Goal: Transaction & Acquisition: Purchase product/service

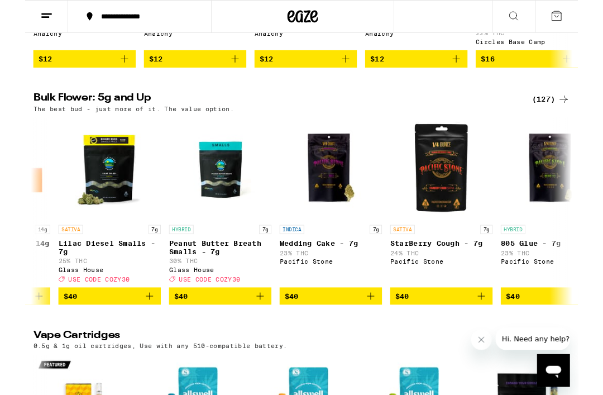
scroll to position [0, 3584]
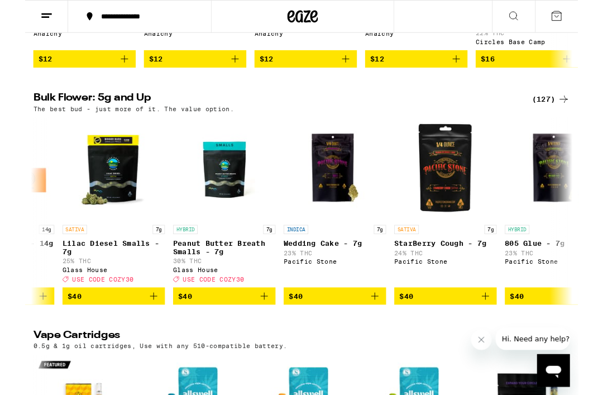
click at [192, 278] on p "Peanut Butter Breath Smalls - 7g" at bounding box center [217, 270] width 112 height 18
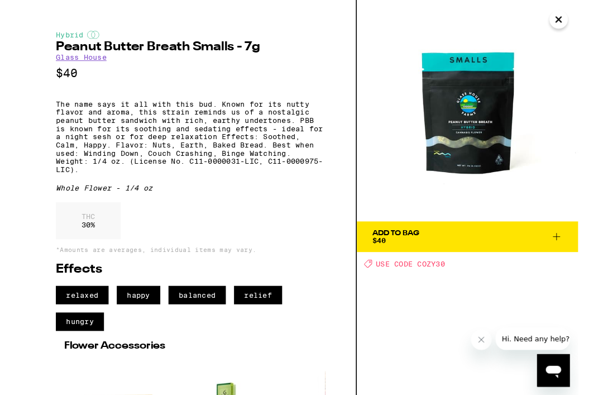
click at [580, 256] on icon at bounding box center [579, 257] width 13 height 13
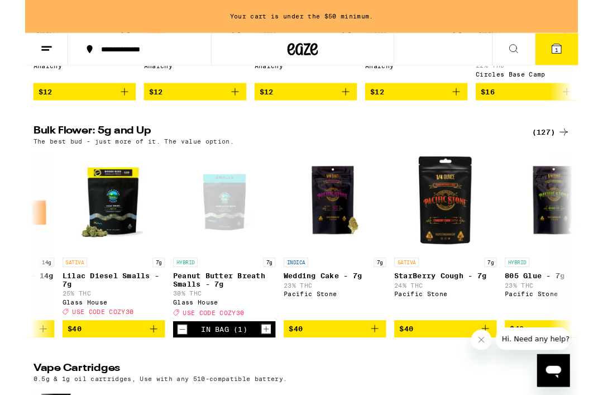
click at [578, 57] on span "1" at bounding box center [579, 54] width 3 height 7
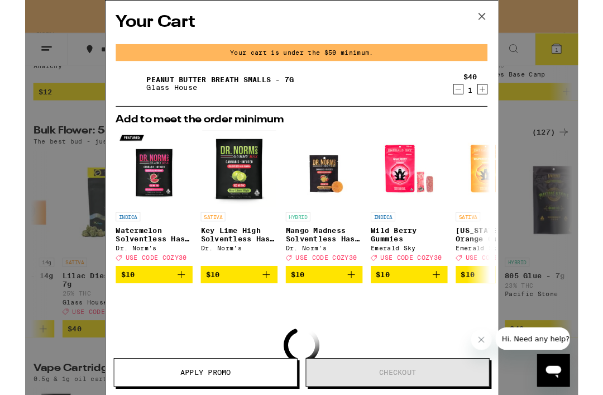
click at [502, 100] on icon "Increment" at bounding box center [498, 96] width 10 height 13
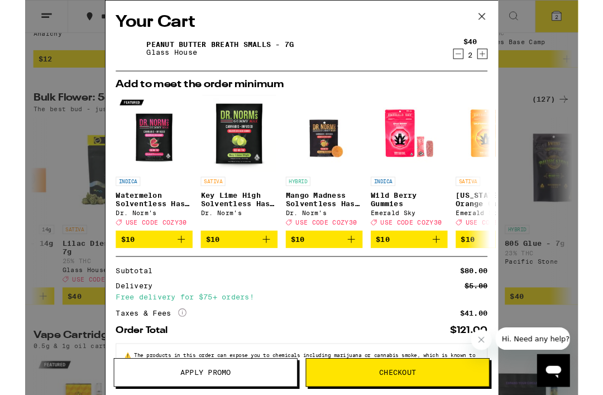
click at [469, 59] on icon "Decrement" at bounding box center [472, 59] width 6 height 0
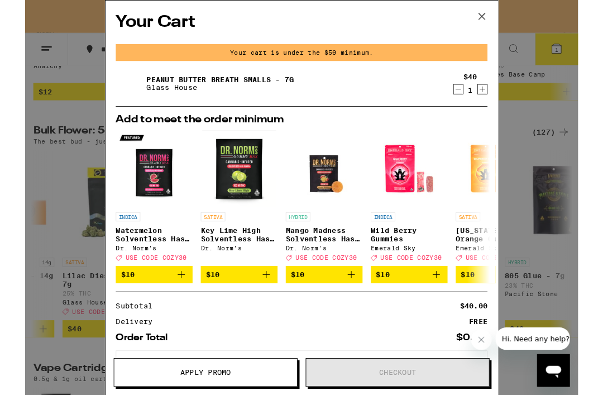
click at [473, 102] on icon "Decrement" at bounding box center [472, 96] width 10 height 13
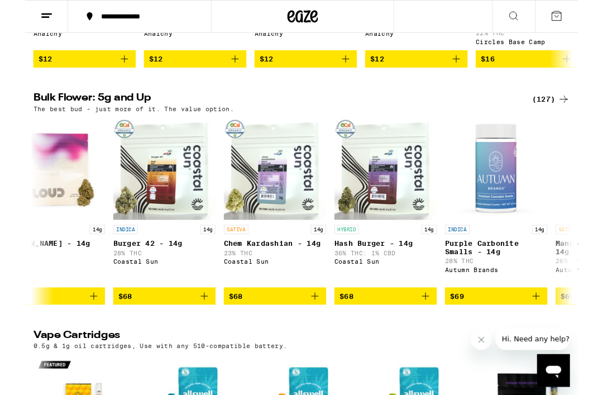
scroll to position [0, 8470]
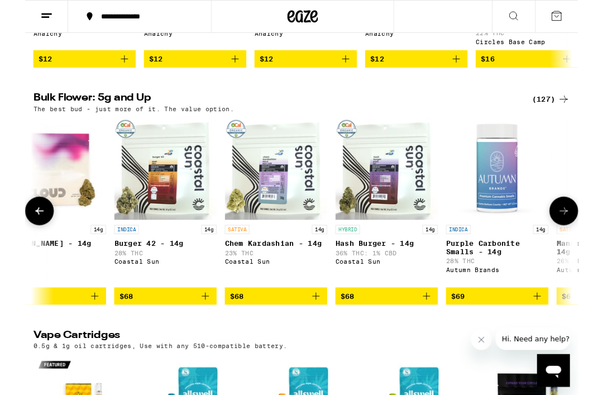
click at [146, 270] on p "Burger 42 - 14g" at bounding box center [153, 265] width 112 height 9
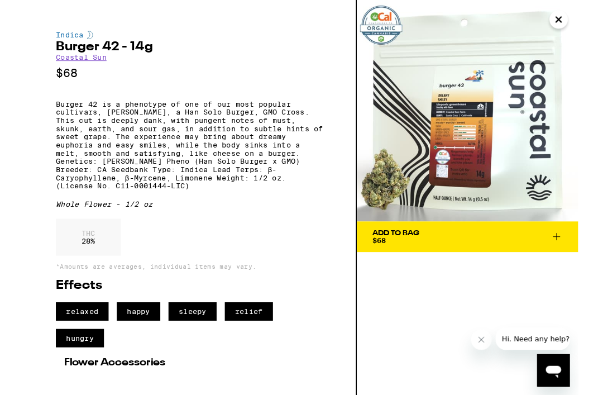
click at [540, 255] on span "Add To Bag $68" at bounding box center [482, 258] width 208 height 16
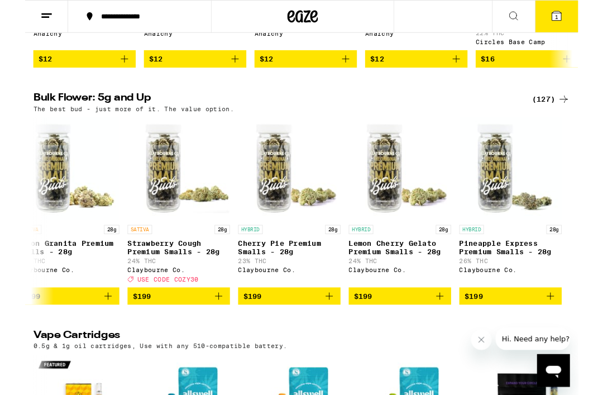
scroll to position [0, 14723]
click at [586, 25] on button "1" at bounding box center [579, 18] width 47 height 35
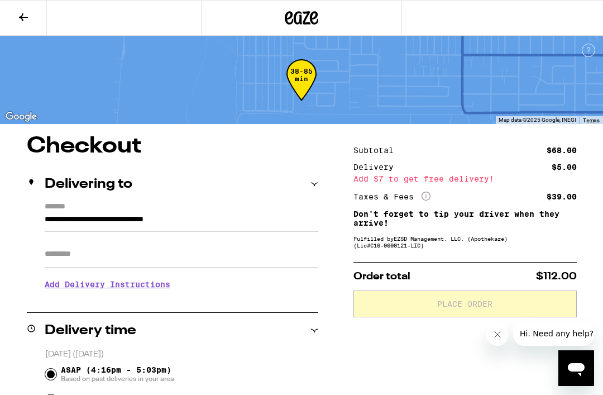
click at [25, 12] on icon at bounding box center [23, 17] width 13 height 13
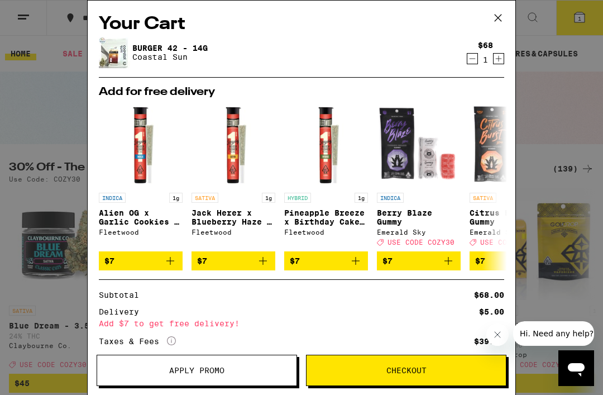
click at [468, 61] on icon "Decrement" at bounding box center [472, 58] width 10 height 13
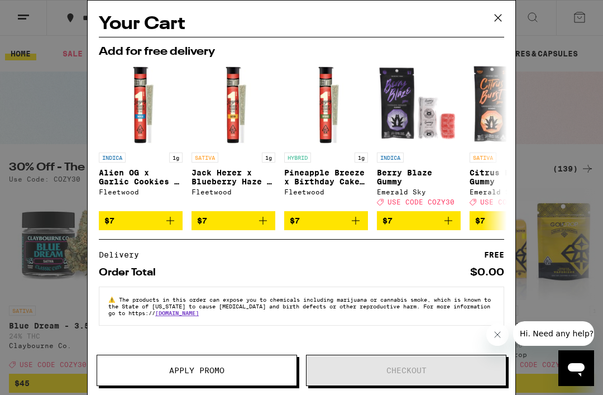
click at [503, 25] on icon at bounding box center [497, 17] width 17 height 17
